Goal: Information Seeking & Learning: Learn about a topic

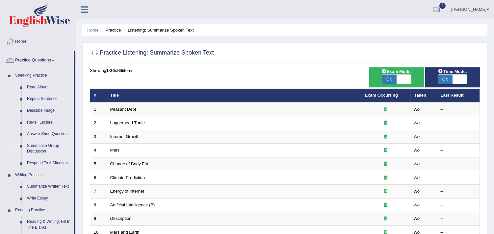
click at [41, 149] on link "Summarize Group Discussion" at bounding box center [49, 148] width 50 height 17
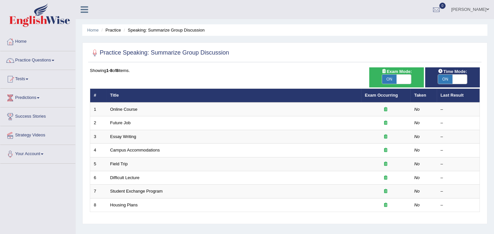
click at [392, 80] on span "ON" at bounding box center [389, 79] width 14 height 9
checkbox input "false"
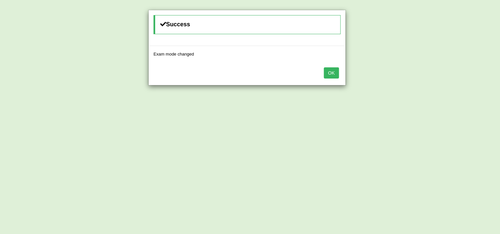
click at [332, 73] on button "OK" at bounding box center [331, 73] width 15 height 11
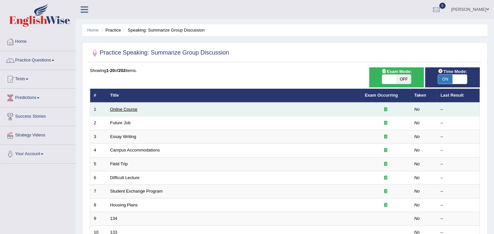
click at [118, 110] on link "Online Course" at bounding box center [123, 109] width 27 height 5
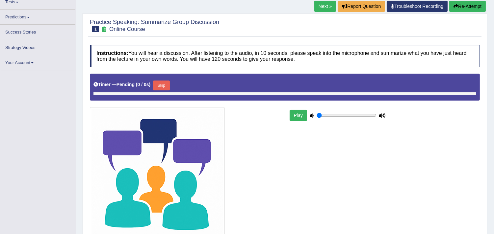
scroll to position [80, 0]
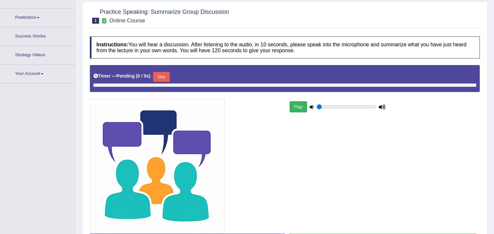
type input "1"
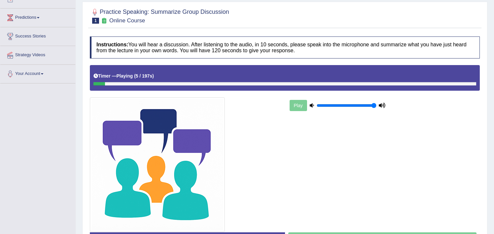
click at [249, 144] on div at bounding box center [186, 164] width 199 height 135
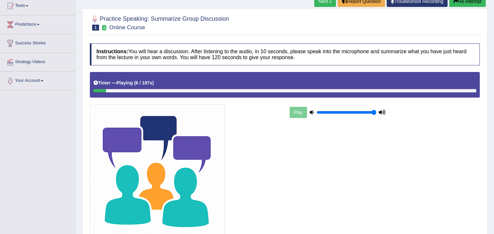
scroll to position [0, 0]
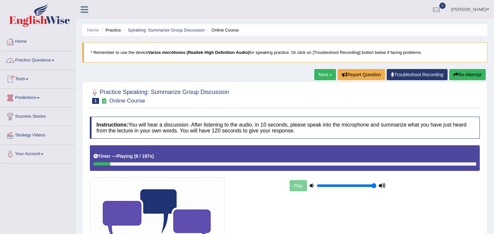
click at [23, 58] on link "Practice Questions" at bounding box center [37, 59] width 75 height 16
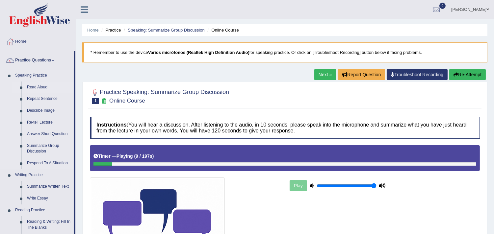
click at [36, 85] on link "Read Aloud" at bounding box center [49, 88] width 50 height 12
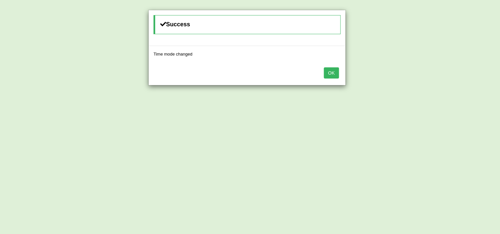
click at [324, 74] on button "OK" at bounding box center [331, 73] width 15 height 11
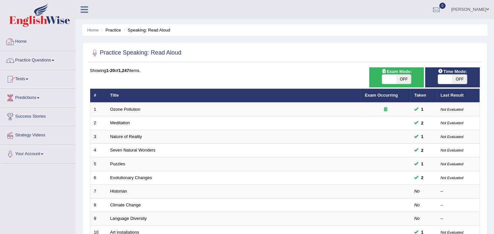
click at [26, 61] on link "Practice Questions" at bounding box center [37, 59] width 75 height 16
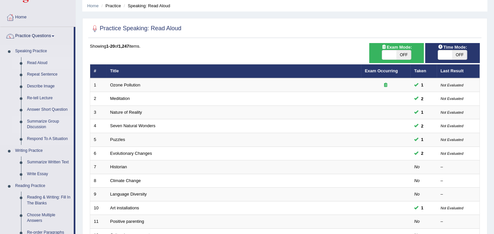
scroll to position [73, 0]
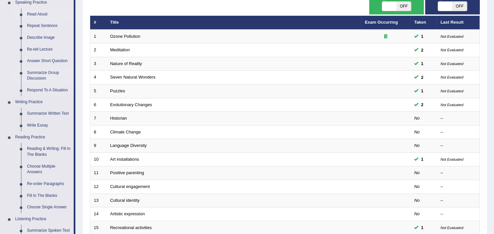
click at [37, 73] on link "Summarize Group Discussion" at bounding box center [49, 75] width 50 height 17
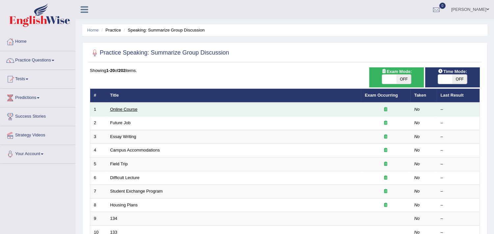
click at [127, 109] on link "Online Course" at bounding box center [123, 109] width 27 height 5
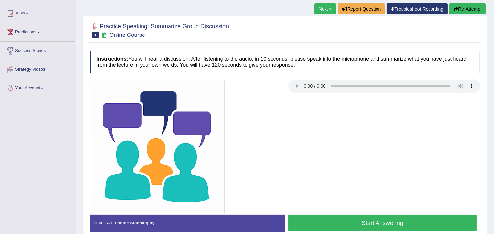
scroll to position [73, 0]
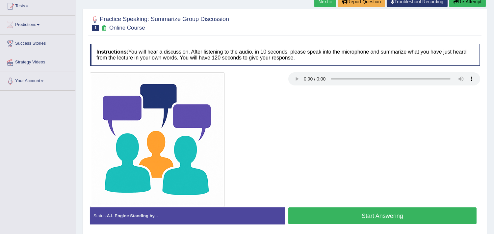
click at [347, 215] on button "Start Answering" at bounding box center [382, 216] width 189 height 17
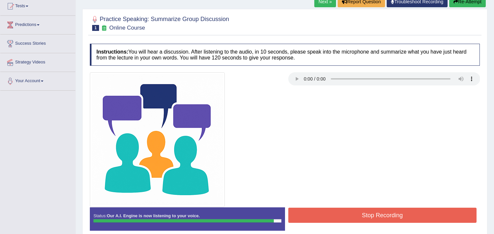
click at [341, 213] on button "Stop Recording" at bounding box center [382, 215] width 189 height 15
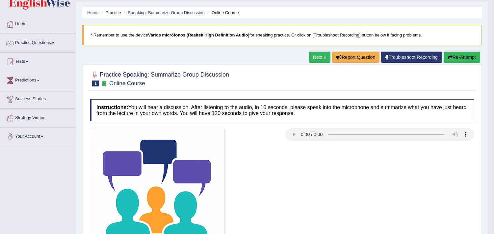
scroll to position [0, 0]
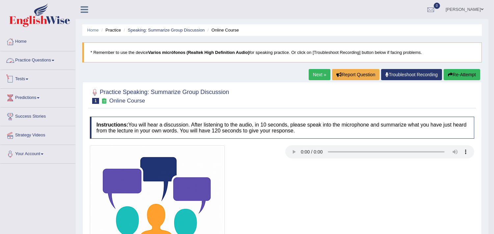
click at [30, 60] on link "Practice Questions" at bounding box center [37, 59] width 75 height 16
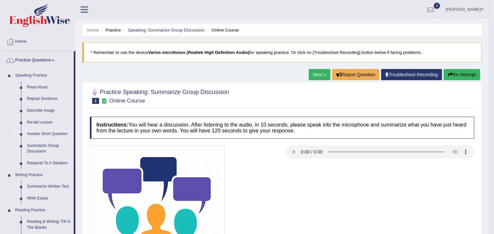
click at [44, 133] on link "Answer Short Question" at bounding box center [49, 134] width 50 height 12
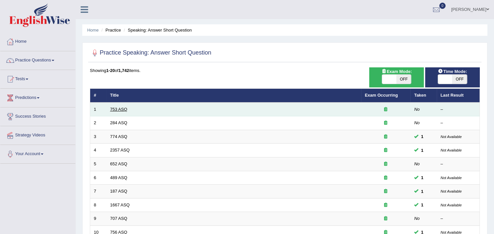
click at [117, 110] on link "753 ASQ" at bounding box center [118, 109] width 17 height 5
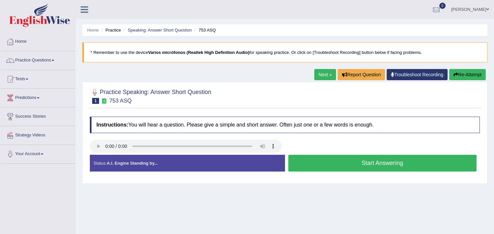
click at [371, 161] on button "Start Answering" at bounding box center [382, 163] width 189 height 17
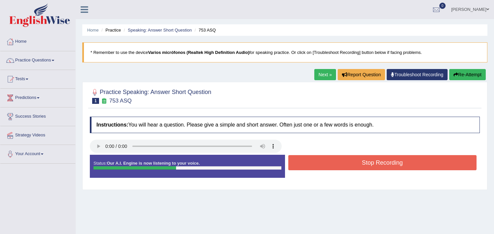
click at [353, 166] on button "Stop Recording" at bounding box center [382, 162] width 189 height 15
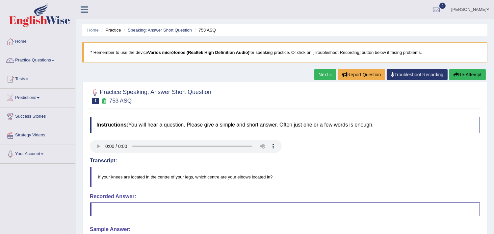
click at [320, 74] on link "Next »" at bounding box center [325, 74] width 22 height 11
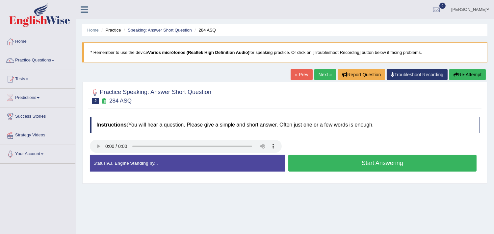
click at [335, 162] on button "Start Answering" at bounding box center [382, 163] width 189 height 17
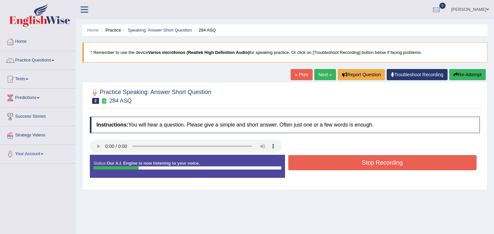
click at [335, 162] on button "Stop Recording" at bounding box center [382, 162] width 189 height 15
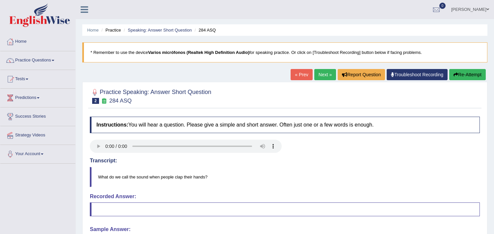
click at [320, 75] on link "Next »" at bounding box center [325, 74] width 22 height 11
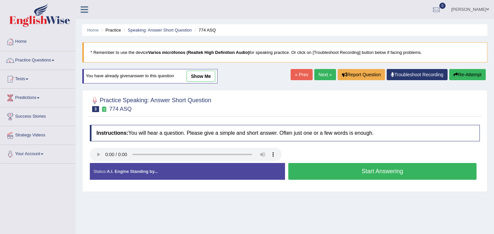
click at [375, 168] on button "Start Answering" at bounding box center [382, 171] width 189 height 17
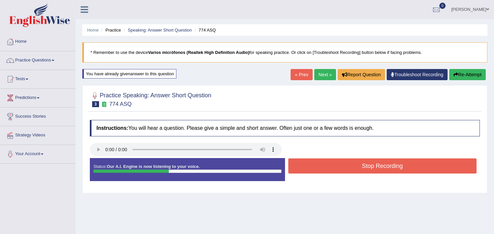
click at [375, 167] on button "Stop Recording" at bounding box center [382, 166] width 189 height 15
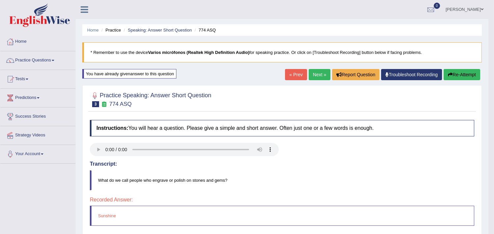
click at [319, 74] on link "Next »" at bounding box center [320, 74] width 22 height 11
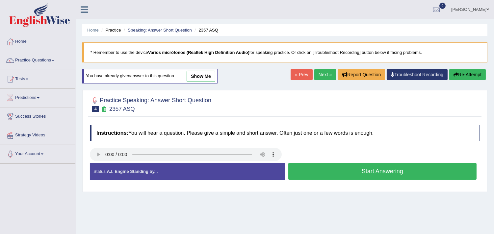
click at [371, 172] on button "Start Answering" at bounding box center [382, 171] width 189 height 17
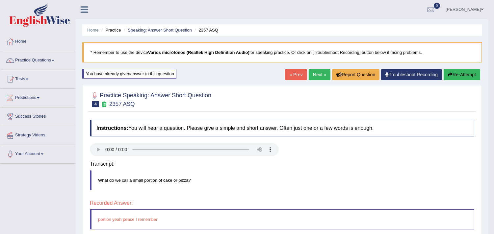
click at [338, 163] on div "Instructions: You will hear a question. Please give a simple and short answer. …" at bounding box center [282, 216] width 388 height 198
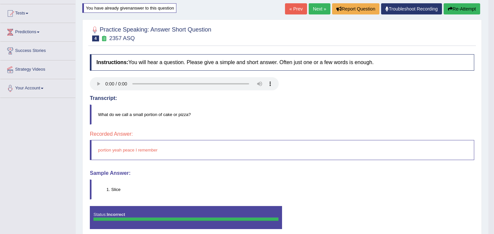
scroll to position [73, 0]
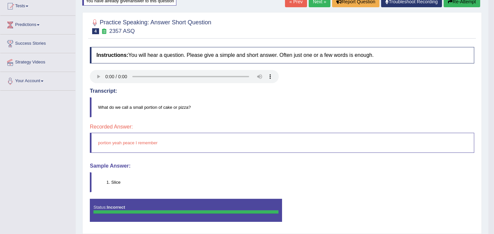
drag, startPoint x: 107, startPoint y: 185, endPoint x: 127, endPoint y: 180, distance: 20.7
click at [124, 179] on li "Slice" at bounding box center [292, 182] width 363 height 6
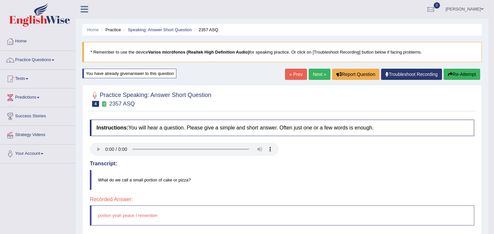
scroll to position [0, 0]
click at [315, 71] on link "Next »" at bounding box center [320, 74] width 22 height 11
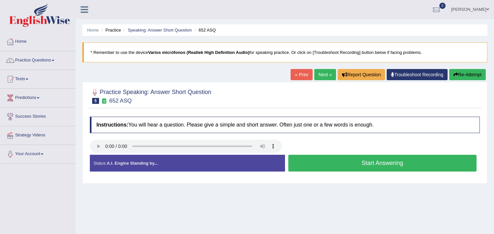
click at [366, 162] on button "Start Answering" at bounding box center [382, 163] width 189 height 17
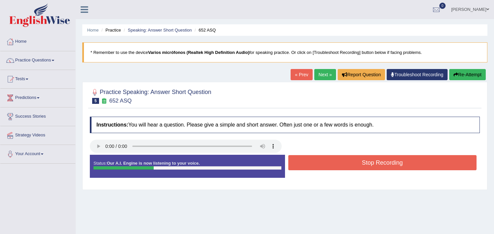
click at [359, 162] on button "Stop Recording" at bounding box center [382, 162] width 189 height 15
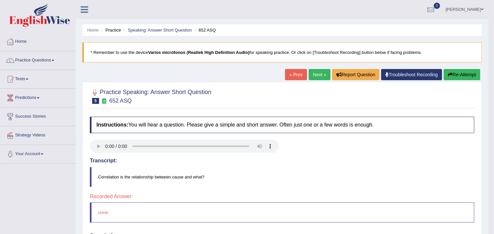
click at [317, 73] on link "Next »" at bounding box center [320, 74] width 22 height 11
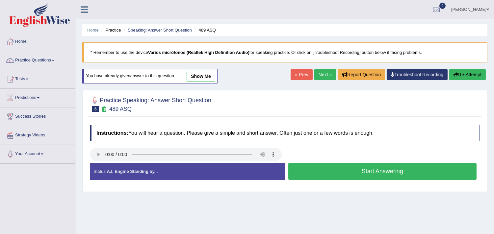
click at [327, 79] on link "Next »" at bounding box center [325, 74] width 22 height 11
click at [345, 166] on button "Start Answering" at bounding box center [382, 171] width 189 height 17
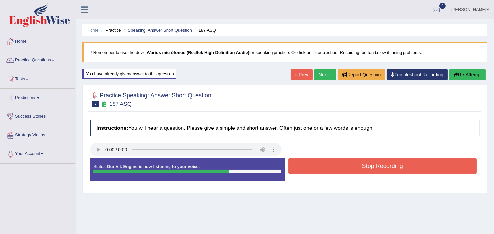
click at [356, 162] on button "Stop Recording" at bounding box center [382, 166] width 189 height 15
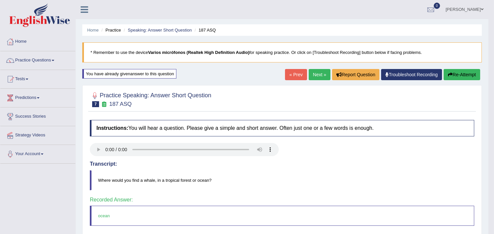
click at [317, 71] on link "Next »" at bounding box center [320, 74] width 22 height 11
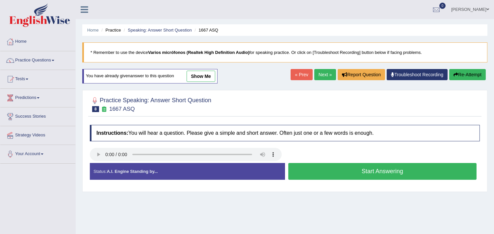
click at [317, 81] on div "« Prev Next » Report Question Troubleshoot Recording Re-Attempt" at bounding box center [389, 75] width 197 height 13
click at [321, 71] on link "Next »" at bounding box center [325, 74] width 22 height 11
click at [343, 169] on button "Start Answering" at bounding box center [382, 171] width 189 height 17
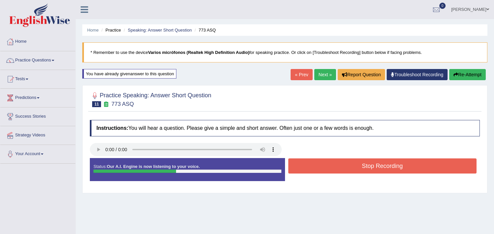
click at [359, 166] on button "Stop Recording" at bounding box center [382, 166] width 189 height 15
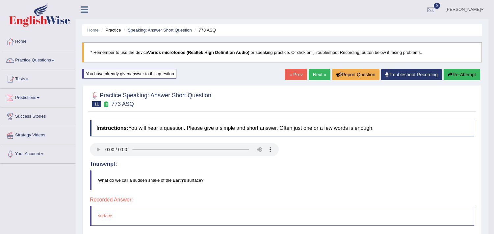
click at [312, 76] on link "Next »" at bounding box center [320, 74] width 22 height 11
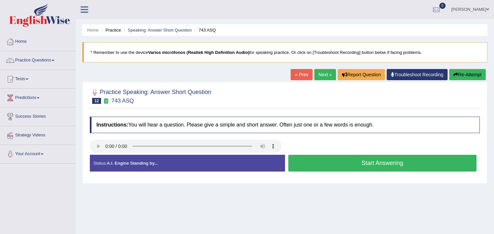
click at [370, 163] on button "Start Answering" at bounding box center [382, 163] width 189 height 17
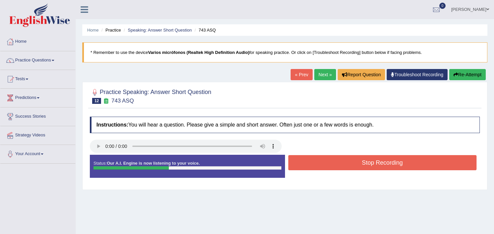
click at [327, 162] on button "Stop Recording" at bounding box center [382, 162] width 189 height 15
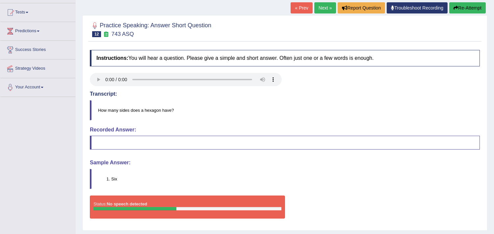
scroll to position [73, 0]
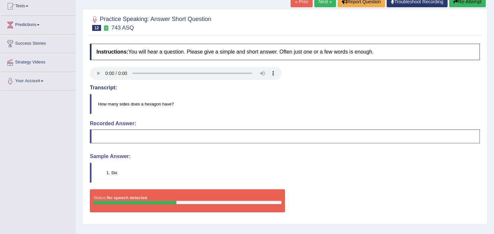
drag, startPoint x: 117, startPoint y: 175, endPoint x: 149, endPoint y: 157, distance: 36.7
click at [149, 157] on div "Instructions: You will hear a question. Please give a simple and short answer. …" at bounding box center [284, 131] width 393 height 181
click at [119, 127] on div "Recorded Answer:" at bounding box center [285, 132] width 390 height 23
click at [115, 139] on blockquote at bounding box center [285, 137] width 390 height 14
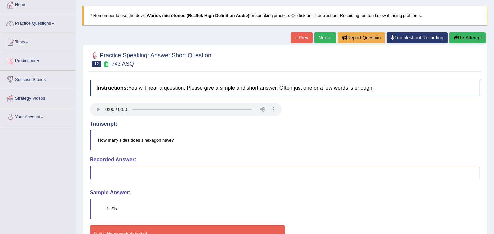
scroll to position [37, 0]
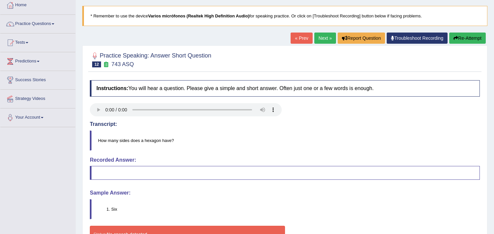
click at [326, 39] on link "Next »" at bounding box center [325, 38] width 22 height 11
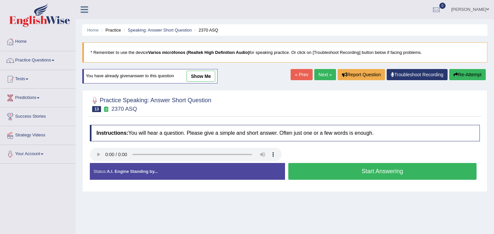
click at [366, 170] on button "Start Answering" at bounding box center [382, 171] width 189 height 17
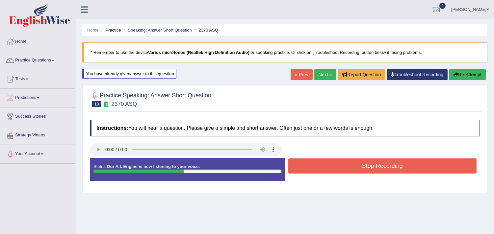
click at [342, 159] on button "Stop Recording" at bounding box center [382, 166] width 189 height 15
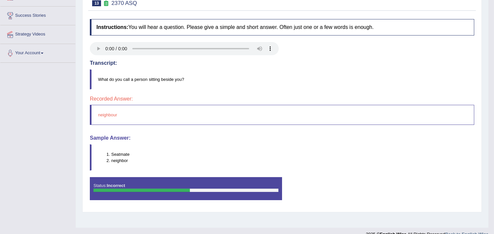
scroll to position [110, 0]
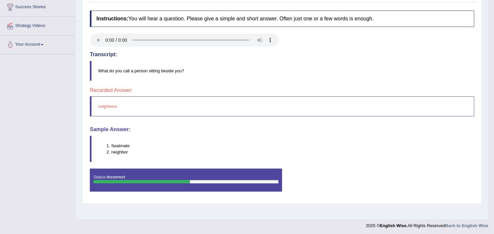
drag, startPoint x: 118, startPoint y: 105, endPoint x: 139, endPoint y: 153, distance: 52.8
click at [95, 104] on blockquote "neighbour" at bounding box center [282, 106] width 385 height 20
drag, startPoint x: 131, startPoint y: 153, endPoint x: 107, endPoint y: 148, distance: 24.5
click at [107, 148] on ol "Seatmate neighbor" at bounding box center [286, 149] width 376 height 13
drag, startPoint x: 116, startPoint y: 151, endPoint x: 111, endPoint y: 150, distance: 4.9
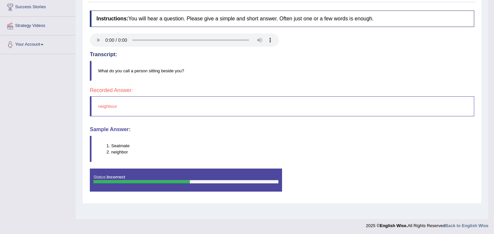
click at [111, 150] on li "neighbor" at bounding box center [292, 152] width 363 height 6
drag, startPoint x: 117, startPoint y: 109, endPoint x: 94, endPoint y: 112, distance: 23.0
click at [94, 112] on blockquote "neighbour" at bounding box center [282, 106] width 385 height 20
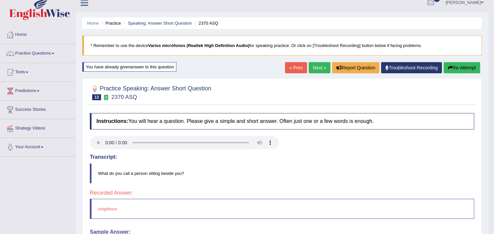
scroll to position [0, 0]
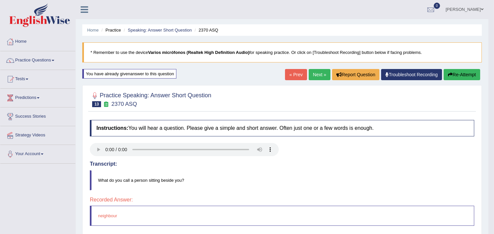
click at [313, 76] on link "Next »" at bounding box center [320, 74] width 22 height 11
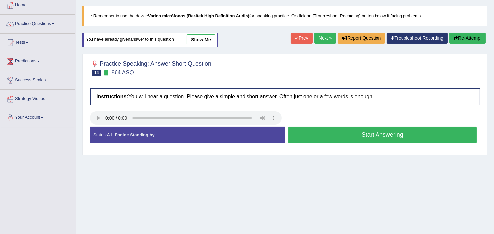
click at [328, 38] on link "Next »" at bounding box center [325, 38] width 22 height 11
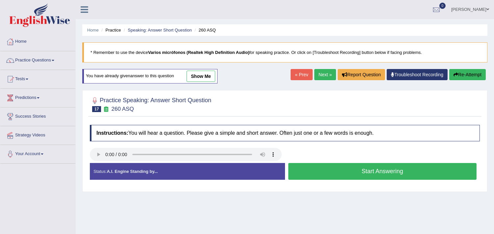
click at [356, 172] on button "Start Answering" at bounding box center [382, 171] width 189 height 17
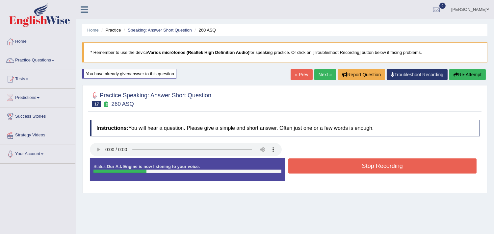
click at [344, 167] on button "Stop Recording" at bounding box center [382, 166] width 189 height 15
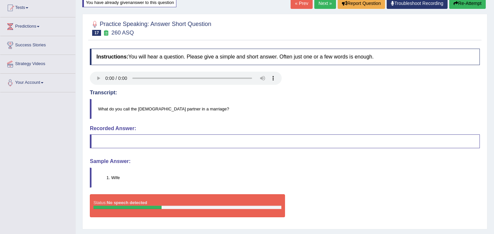
scroll to position [73, 0]
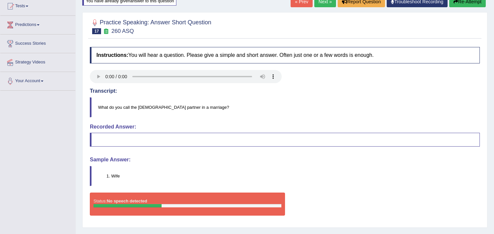
click at [106, 140] on blockquote at bounding box center [285, 140] width 390 height 14
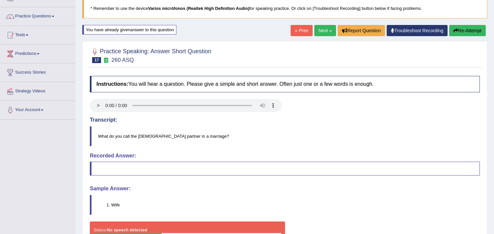
scroll to position [0, 0]
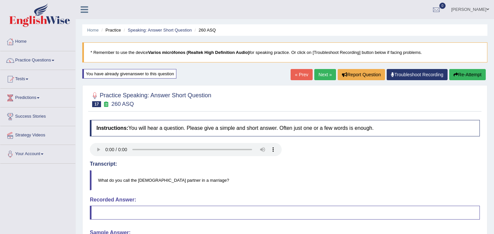
click at [323, 71] on link "Next »" at bounding box center [325, 74] width 22 height 11
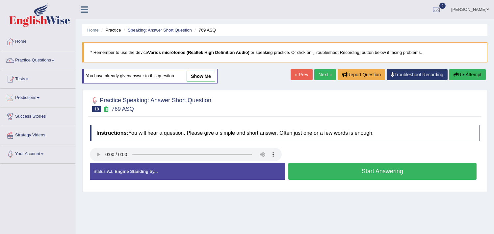
click at [355, 167] on button "Start Answering" at bounding box center [382, 171] width 189 height 17
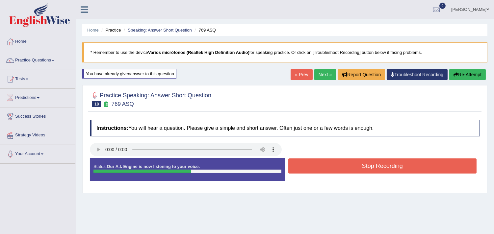
click at [342, 163] on button "Stop Recording" at bounding box center [382, 166] width 189 height 15
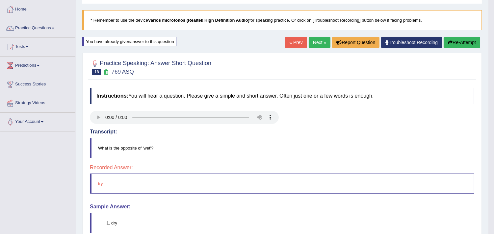
scroll to position [73, 0]
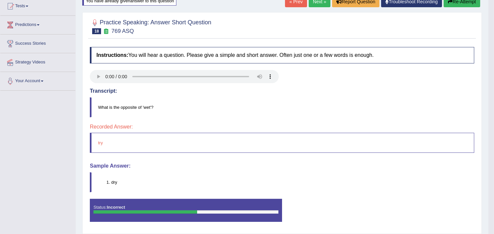
click at [95, 181] on blockquote "dry" at bounding box center [282, 183] width 385 height 20
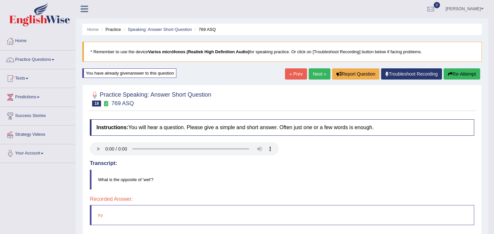
scroll to position [0, 0]
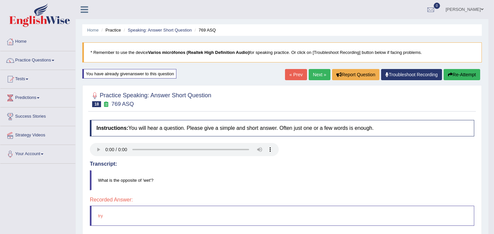
click at [317, 74] on link "Next »" at bounding box center [320, 74] width 22 height 11
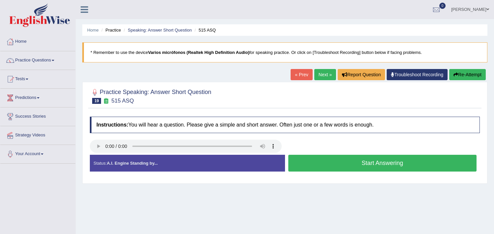
click at [363, 160] on button "Start Answering" at bounding box center [382, 163] width 189 height 17
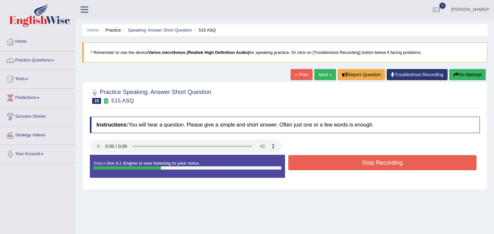
click at [392, 160] on button "Stop Recording" at bounding box center [382, 162] width 189 height 15
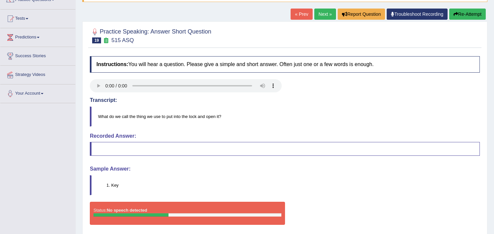
scroll to position [73, 0]
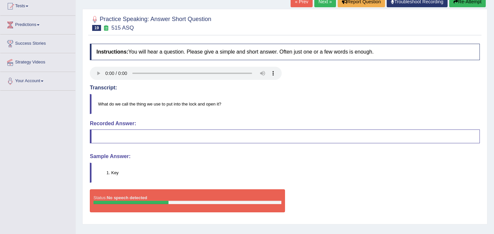
click at [126, 137] on blockquote at bounding box center [285, 137] width 390 height 14
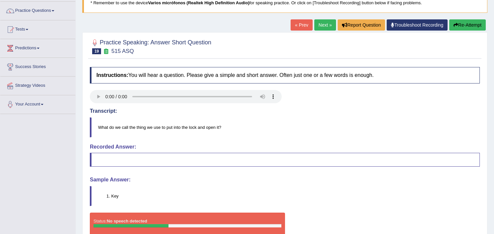
scroll to position [37, 0]
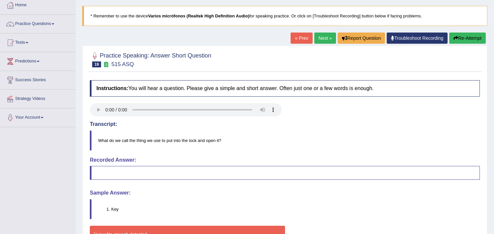
click at [325, 38] on link "Next »" at bounding box center [325, 38] width 22 height 11
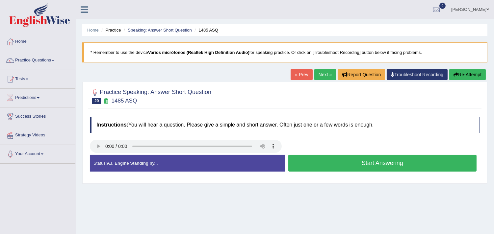
click at [354, 162] on button "Start Answering" at bounding box center [382, 163] width 189 height 17
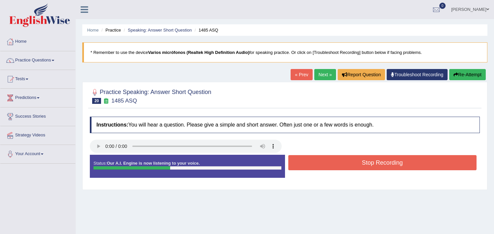
click at [359, 163] on button "Stop Recording" at bounding box center [382, 162] width 189 height 15
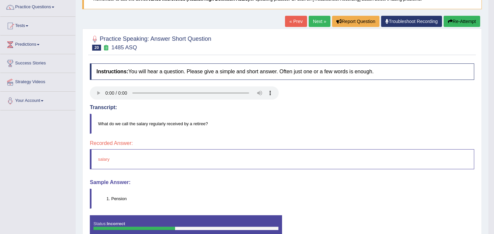
scroll to position [37, 0]
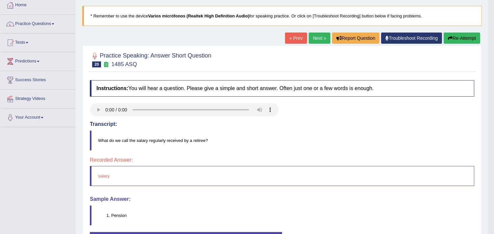
click at [316, 38] on link "Next »" at bounding box center [320, 38] width 22 height 11
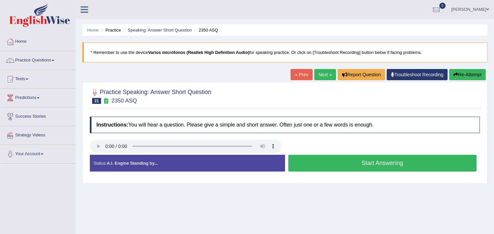
click at [323, 76] on link "Next »" at bounding box center [325, 74] width 22 height 11
click at [364, 163] on button "Start Answering" at bounding box center [382, 163] width 189 height 17
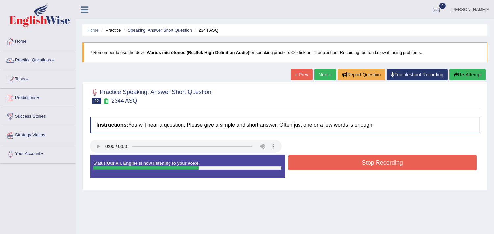
click at [338, 162] on button "Stop Recording" at bounding box center [382, 162] width 189 height 15
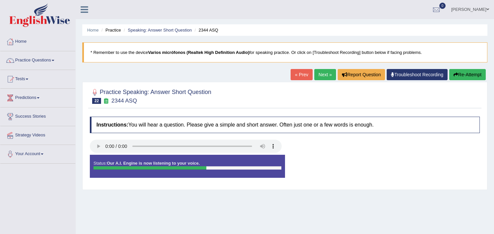
click at [338, 162] on div "Instructions: You will hear a question. Please give a simple and short answer. …" at bounding box center [284, 150] width 393 height 73
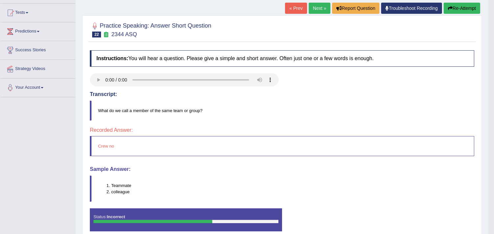
scroll to position [73, 0]
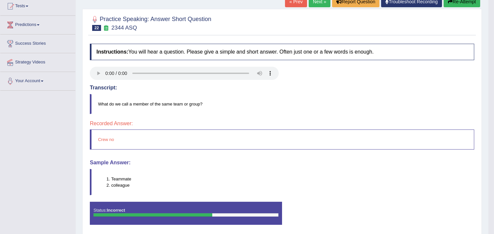
click at [114, 184] on li "colleague" at bounding box center [292, 185] width 363 height 6
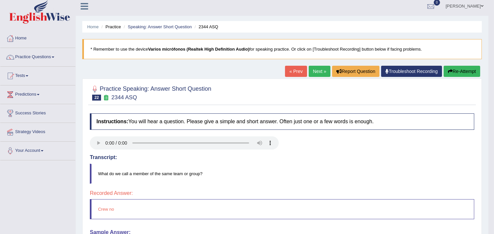
scroll to position [0, 0]
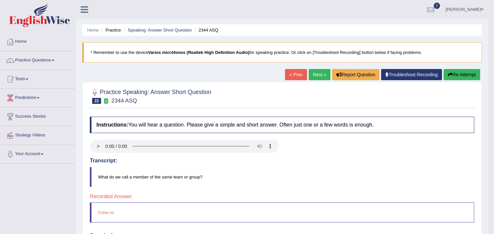
click at [320, 75] on link "Next »" at bounding box center [320, 74] width 22 height 11
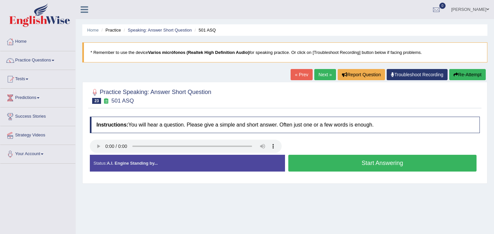
click at [376, 162] on button "Start Answering" at bounding box center [382, 163] width 189 height 17
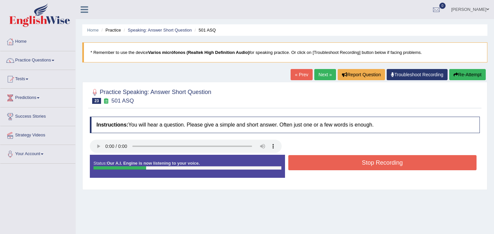
click at [376, 162] on button "Stop Recording" at bounding box center [382, 162] width 189 height 15
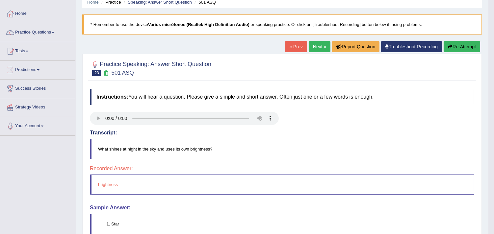
scroll to position [1, 0]
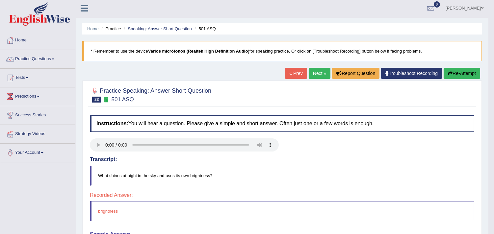
click at [320, 75] on link "Next »" at bounding box center [320, 73] width 22 height 11
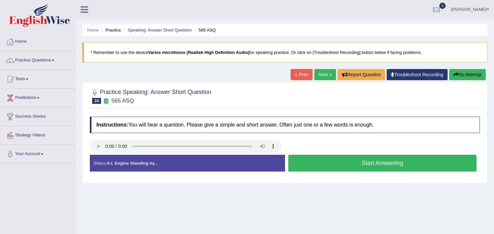
click at [357, 161] on button "Start Answering" at bounding box center [382, 163] width 189 height 17
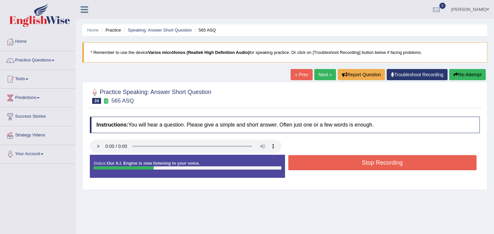
click at [362, 164] on button "Stop Recording" at bounding box center [382, 162] width 189 height 15
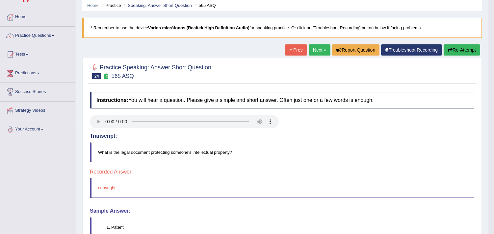
scroll to position [37, 0]
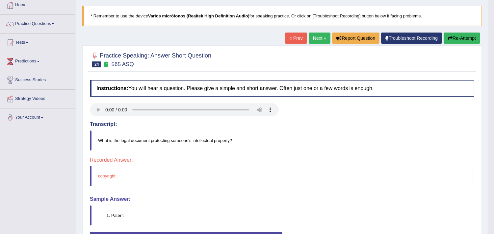
click at [315, 39] on link "Next »" at bounding box center [320, 38] width 22 height 11
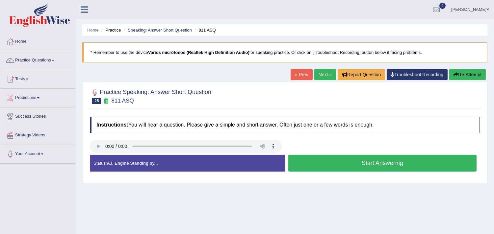
click at [366, 165] on button "Start Answering" at bounding box center [382, 163] width 189 height 17
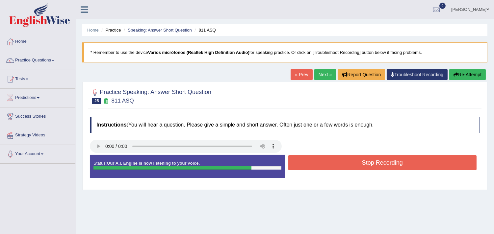
click at [367, 164] on button "Stop Recording" at bounding box center [382, 162] width 189 height 15
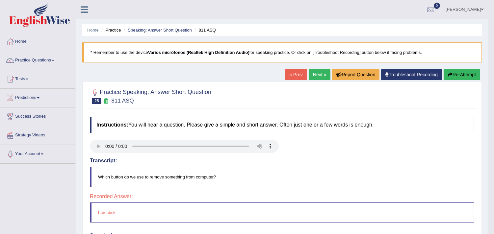
click at [322, 72] on link "Next »" at bounding box center [320, 74] width 22 height 11
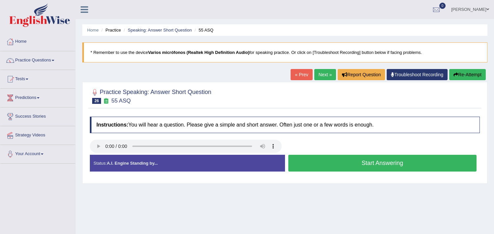
click at [369, 163] on button "Start Answering" at bounding box center [382, 163] width 189 height 17
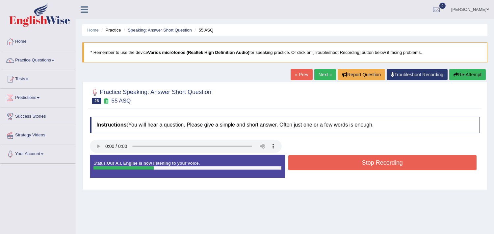
click at [369, 163] on button "Stop Recording" at bounding box center [382, 162] width 189 height 15
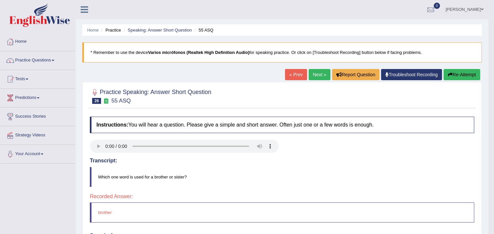
click at [322, 72] on link "Next »" at bounding box center [320, 74] width 22 height 11
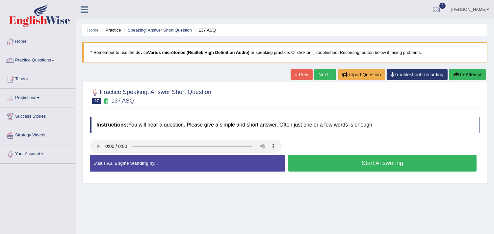
click at [361, 160] on button "Start Answering" at bounding box center [382, 163] width 189 height 17
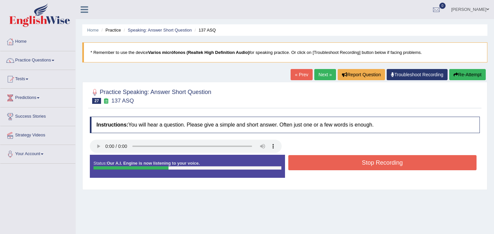
click at [361, 160] on button "Stop Recording" at bounding box center [382, 162] width 189 height 15
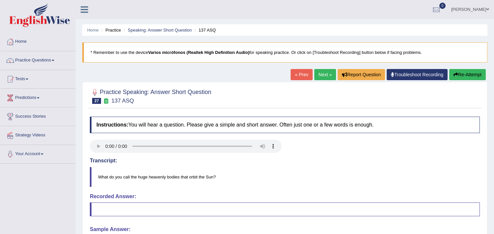
click at [322, 80] on link "Next »" at bounding box center [325, 74] width 22 height 11
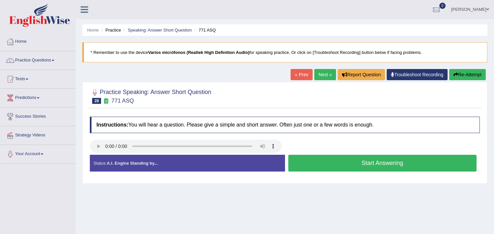
click at [299, 101] on div at bounding box center [285, 96] width 390 height 20
click at [36, 64] on link "Practice Questions" at bounding box center [37, 59] width 75 height 16
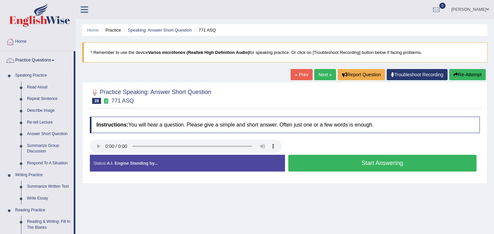
click at [23, 58] on link "Practice Questions" at bounding box center [36, 59] width 73 height 16
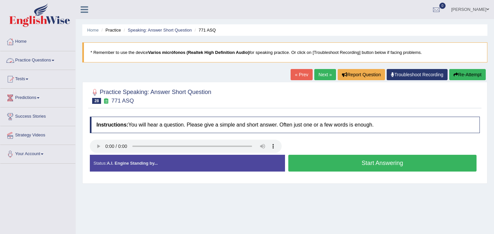
click at [21, 80] on link "Tests" at bounding box center [37, 78] width 75 height 16
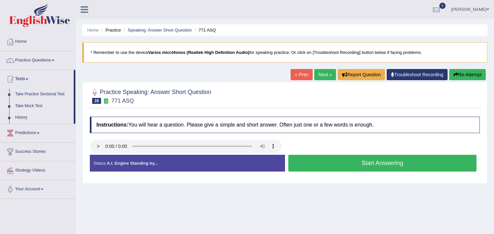
click at [38, 105] on link "Take Mock Test" at bounding box center [43, 106] width 62 height 12
